Goal: Transaction & Acquisition: Download file/media

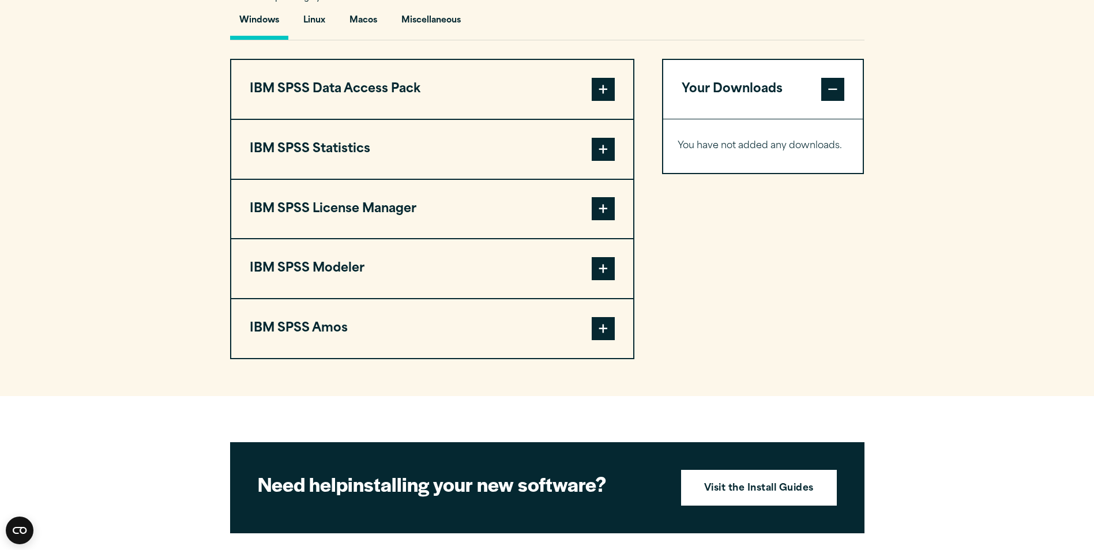
scroll to position [878, 0]
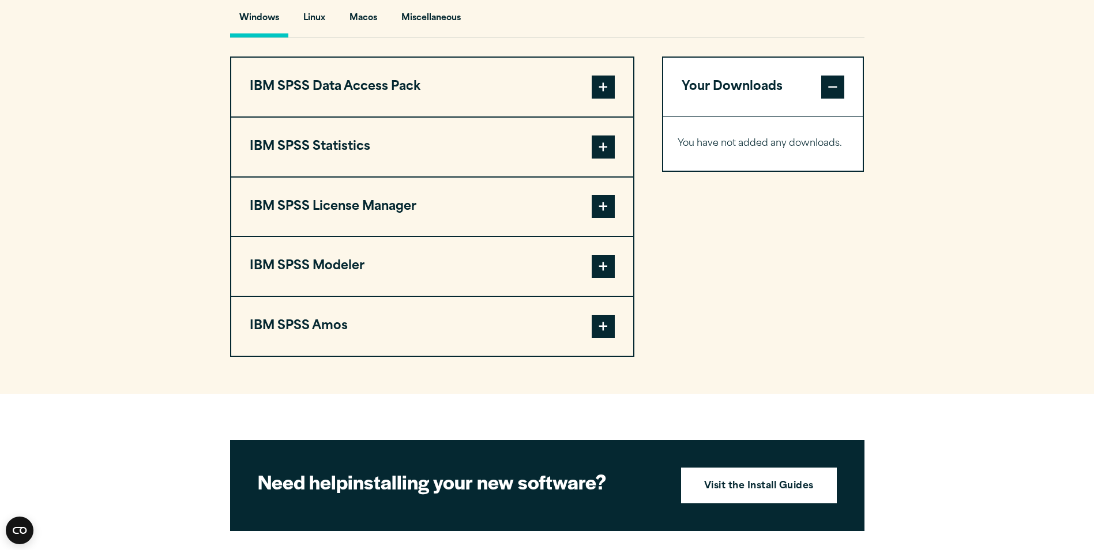
click at [605, 151] on span at bounding box center [603, 147] width 23 height 23
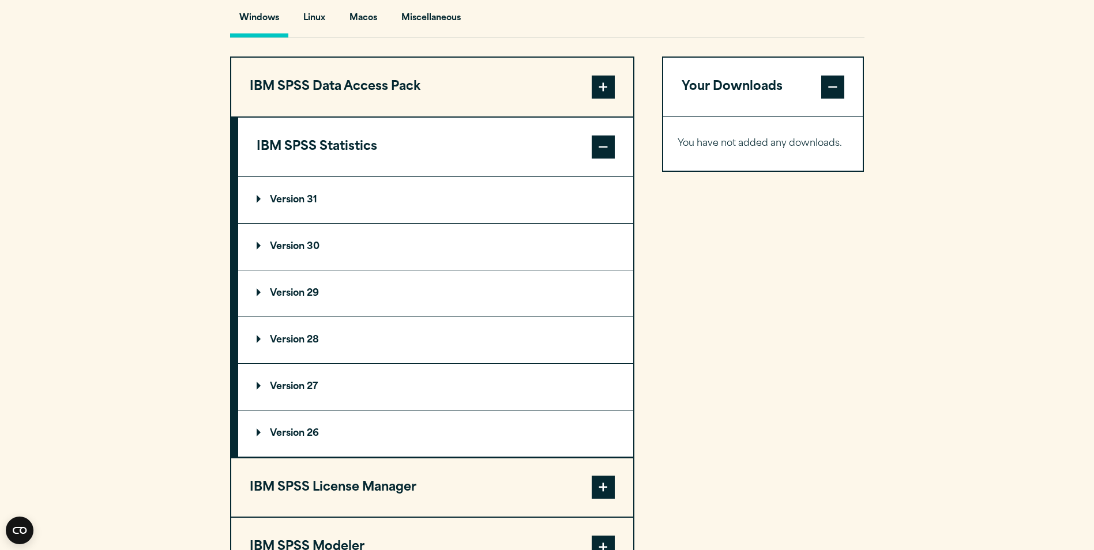
click at [291, 248] on p "Version 30" at bounding box center [288, 246] width 63 height 9
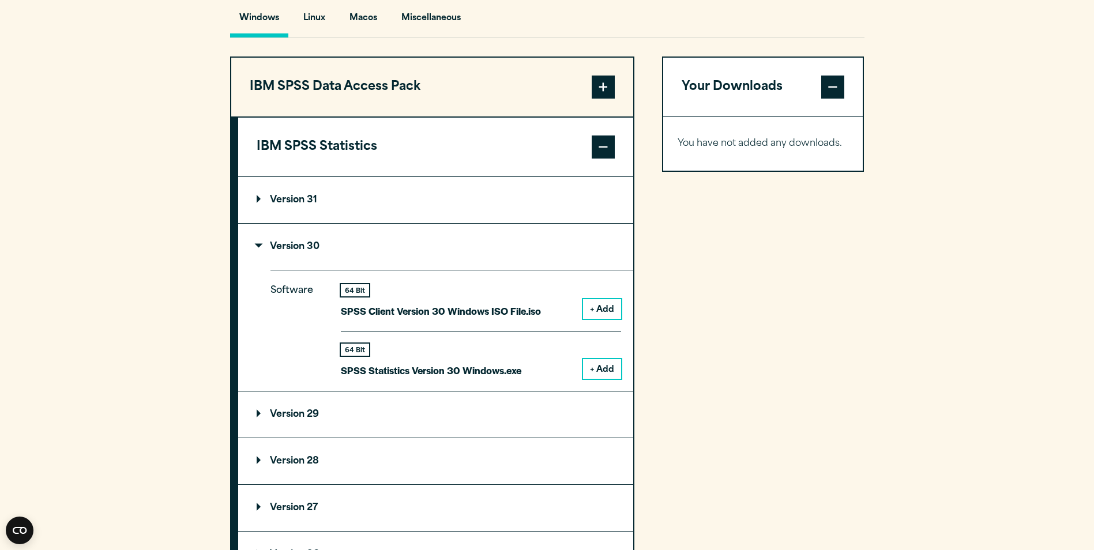
click at [602, 363] on button "+ Add" at bounding box center [602, 369] width 38 height 20
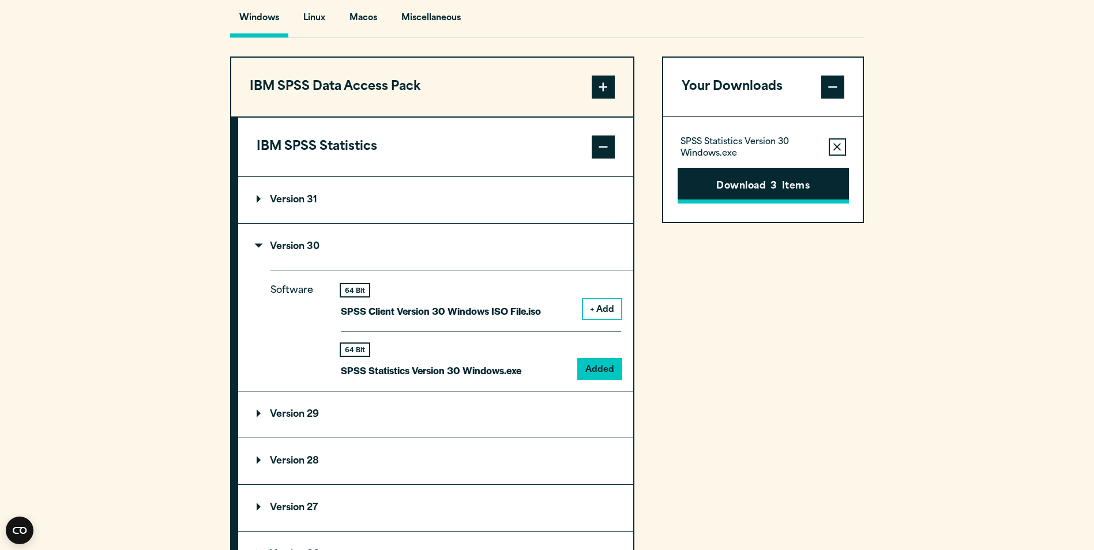
click at [774, 177] on button "Download 3 Items" at bounding box center [763, 186] width 171 height 36
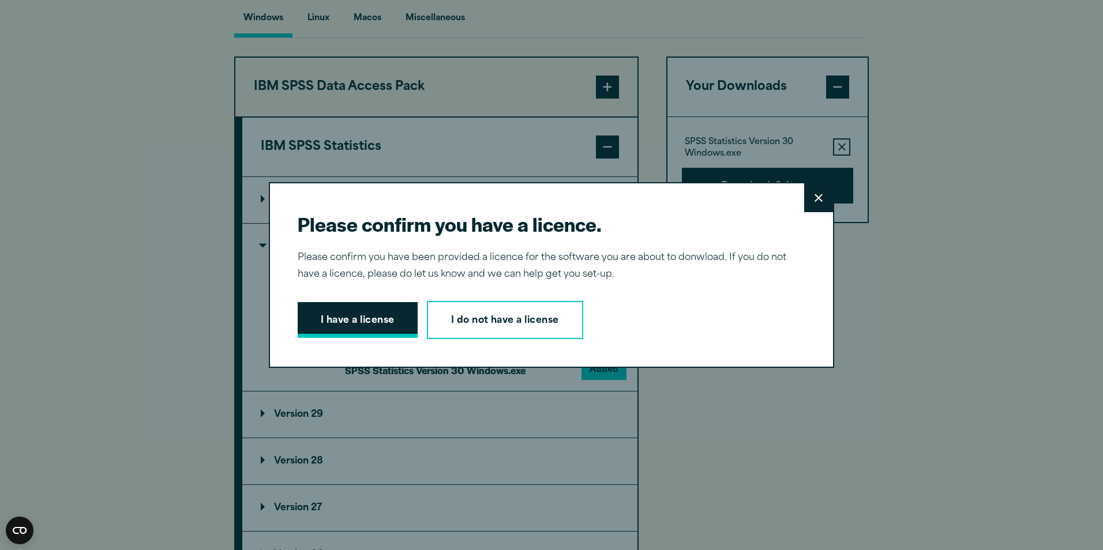
click at [347, 321] on button "I have a license" at bounding box center [358, 320] width 120 height 36
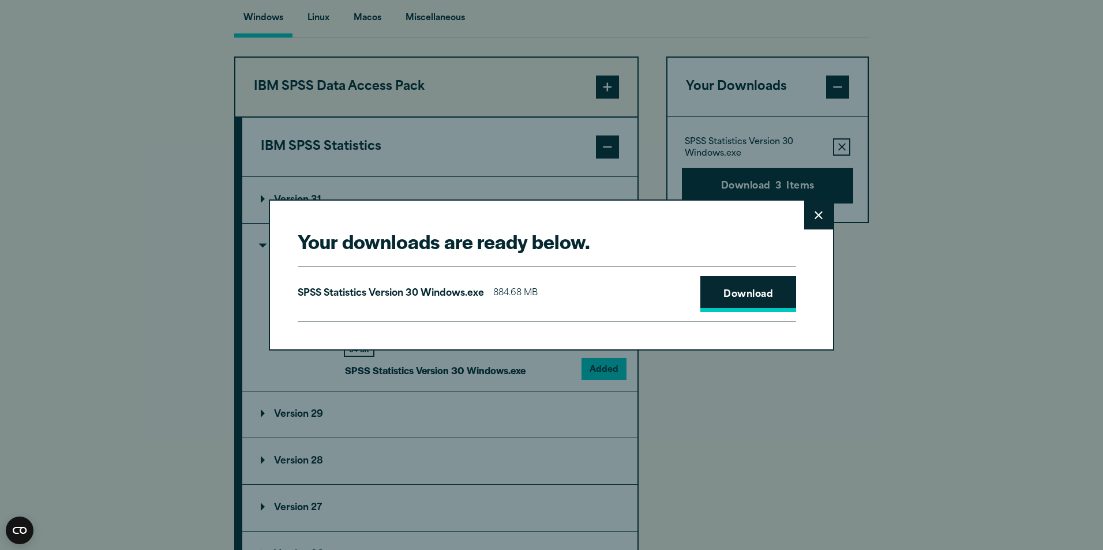
click at [730, 298] on link "Download" at bounding box center [748, 294] width 96 height 36
click at [742, 281] on link "Download" at bounding box center [748, 294] width 96 height 36
click at [815, 213] on icon at bounding box center [819, 215] width 8 height 8
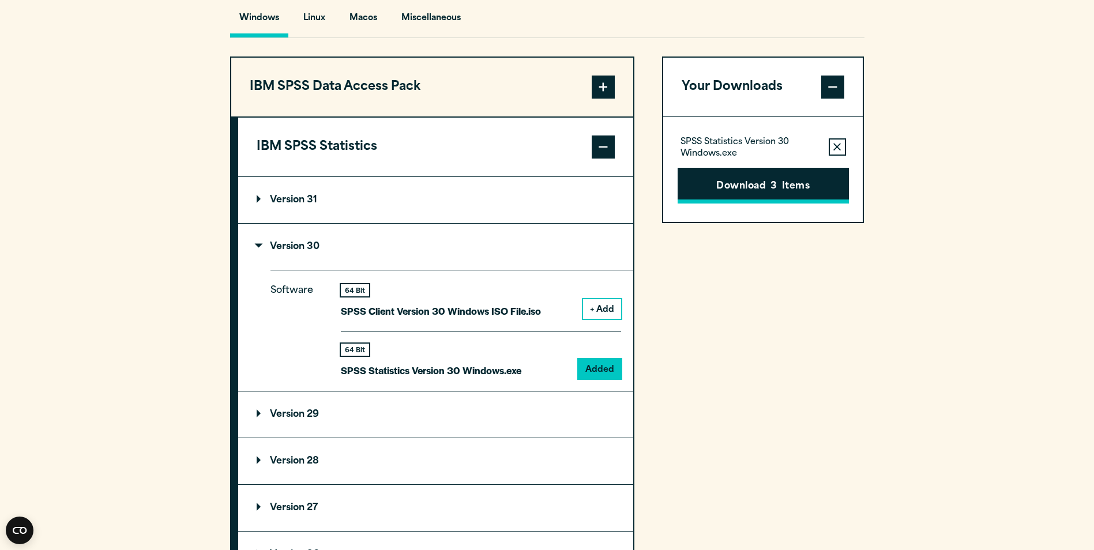
click at [726, 190] on button "Download 3 Items" at bounding box center [763, 186] width 171 height 36
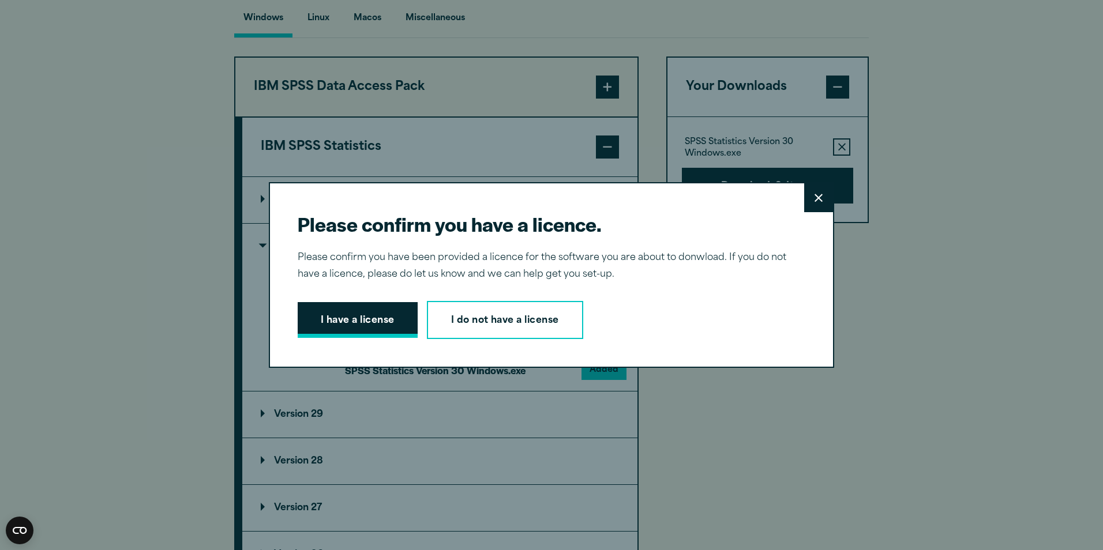
click at [384, 324] on button "I have a license" at bounding box center [358, 320] width 120 height 36
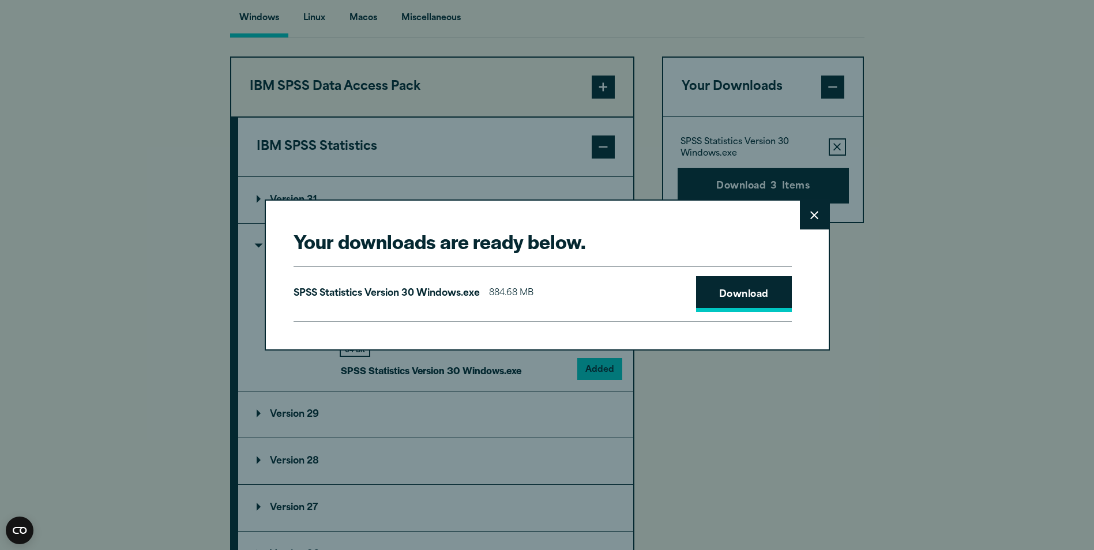
click at [733, 295] on link "Download" at bounding box center [744, 294] width 96 height 36
click at [813, 216] on icon at bounding box center [815, 215] width 8 height 8
